Goal: Information Seeking & Learning: Learn about a topic

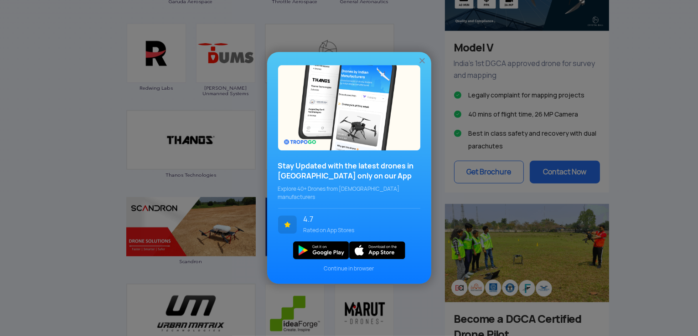
scroll to position [729, 0]
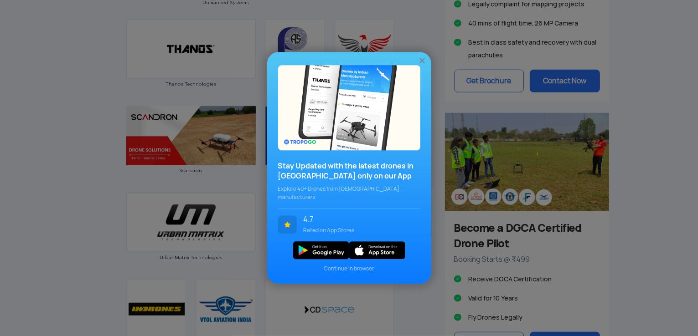
click at [424, 64] on img at bounding box center [421, 61] width 9 height 9
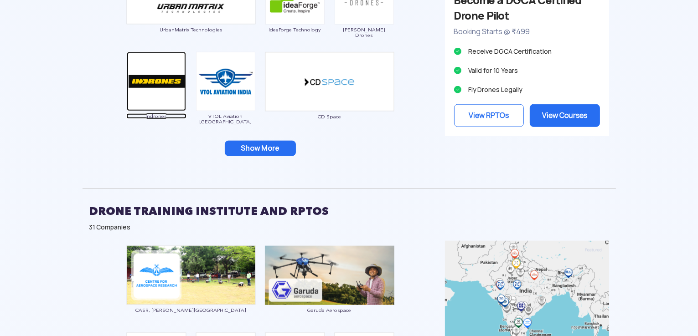
scroll to position [1003, 0]
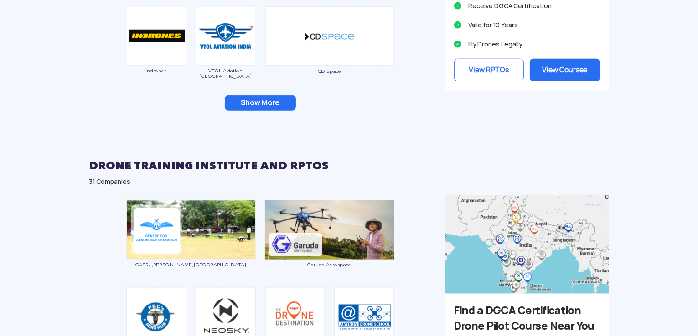
click at [276, 102] on button "Show More" at bounding box center [260, 102] width 71 height 15
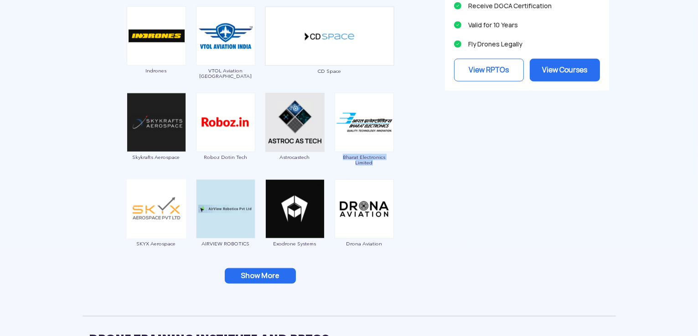
drag, startPoint x: 397, startPoint y: 155, endPoint x: 334, endPoint y: 159, distance: 63.5
copy span "Bharat Electronics Limited"
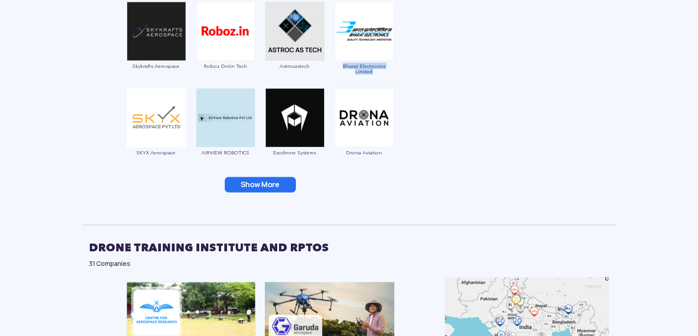
drag, startPoint x: 397, startPoint y: 64, endPoint x: 344, endPoint y: 66, distance: 52.9
drag, startPoint x: 394, startPoint y: 151, endPoint x: 342, endPoint y: 152, distance: 52.0
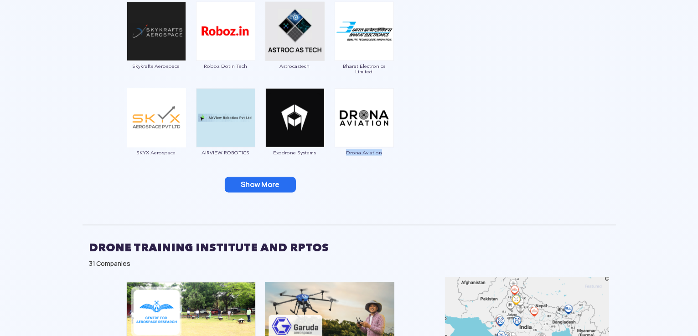
copy span "Drona Aviation"
click at [251, 183] on button "Show More" at bounding box center [260, 184] width 71 height 15
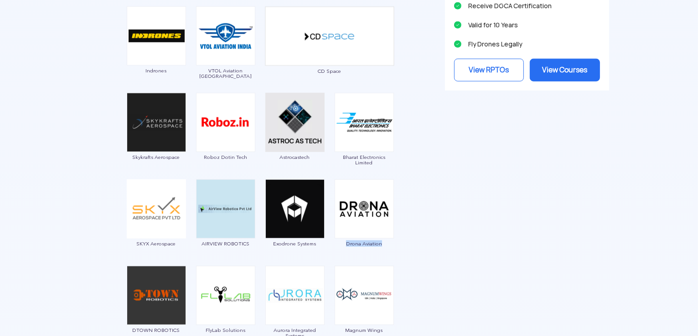
scroll to position [1185, 0]
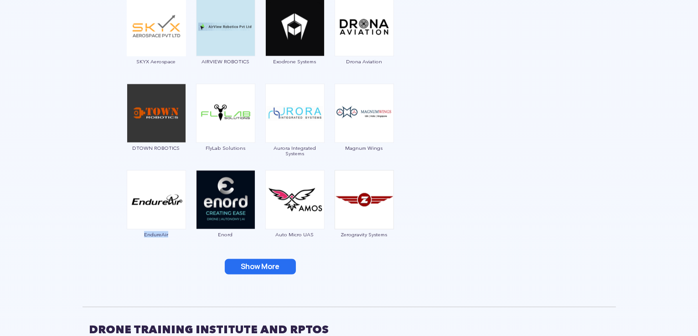
drag, startPoint x: 191, startPoint y: 233, endPoint x: 144, endPoint y: 233, distance: 47.4
copy span "EndureAir"
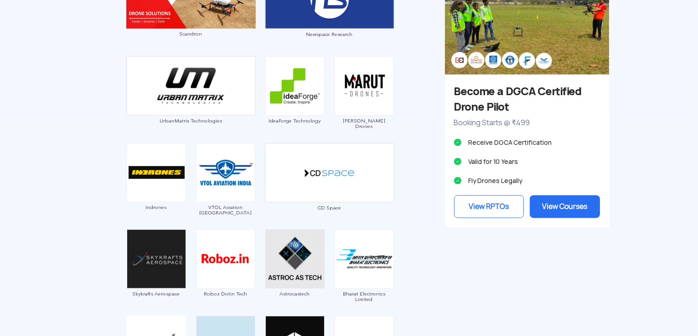
scroll to position [638, 0]
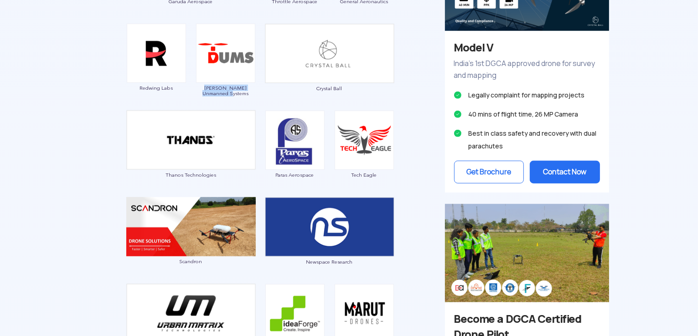
drag, startPoint x: 199, startPoint y: 84, endPoint x: 247, endPoint y: 90, distance: 47.8
click at [247, 90] on div "[PERSON_NAME] Unmanned Systems" at bounding box center [226, 62] width 60 height 77
copy span "[PERSON_NAME] Unmanned Systems"
drag, startPoint x: 260, startPoint y: 173, endPoint x: 164, endPoint y: 175, distance: 95.8
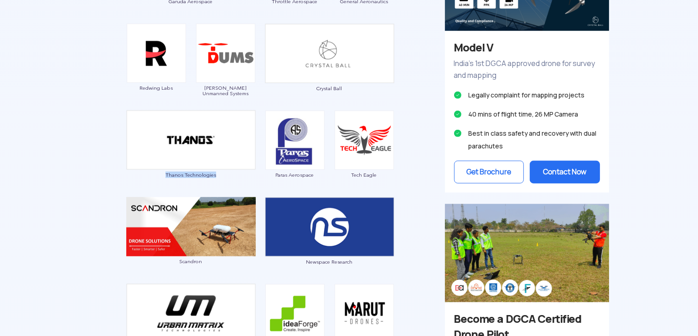
copy span "Thanos Technologies"
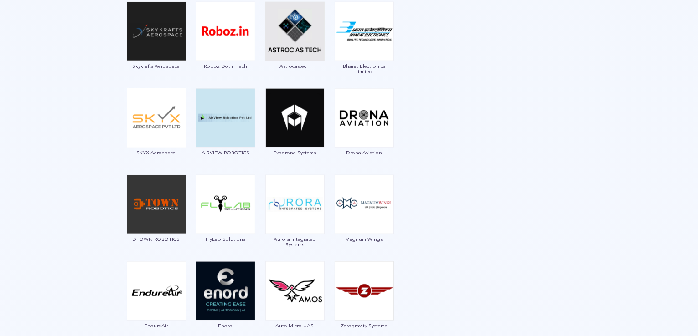
scroll to position [1185, 0]
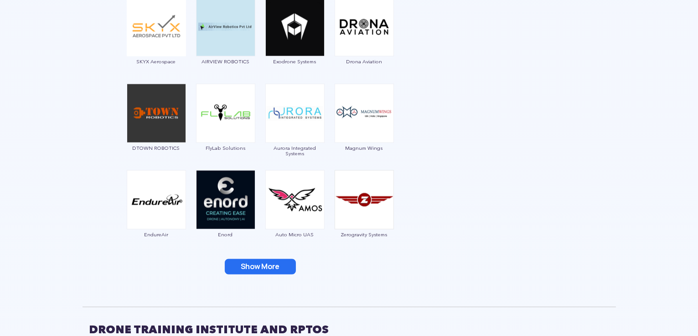
click at [259, 266] on button "Show More" at bounding box center [260, 266] width 71 height 15
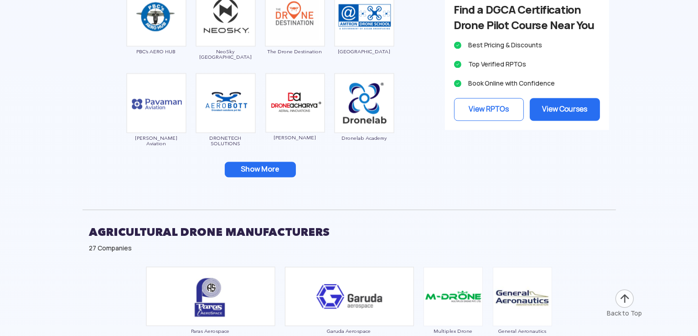
scroll to position [2005, 0]
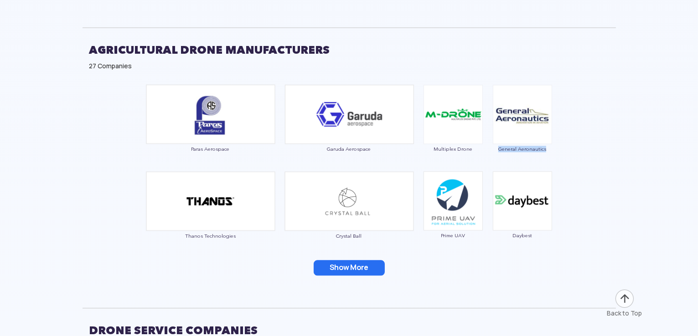
drag, startPoint x: 556, startPoint y: 147, endPoint x: 498, endPoint y: 147, distance: 57.9
click at [498, 147] on div "Paras Aerospace Garuda Aerospace Multiplex Drone General Aeronautics Thanos Tec…" at bounding box center [348, 186] width 533 height 212
copy span "General Aeronautics"
